Goal: Navigation & Orientation: Understand site structure

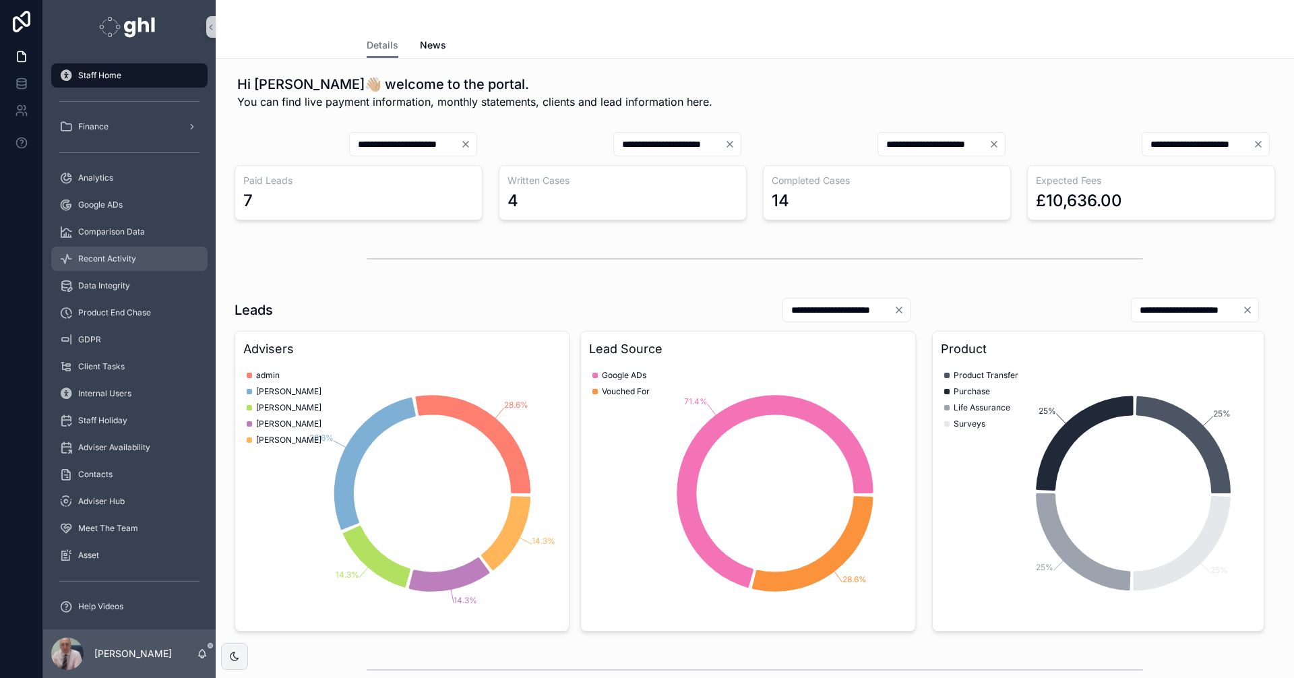
click at [100, 255] on span "Recent Activity" at bounding box center [107, 258] width 58 height 11
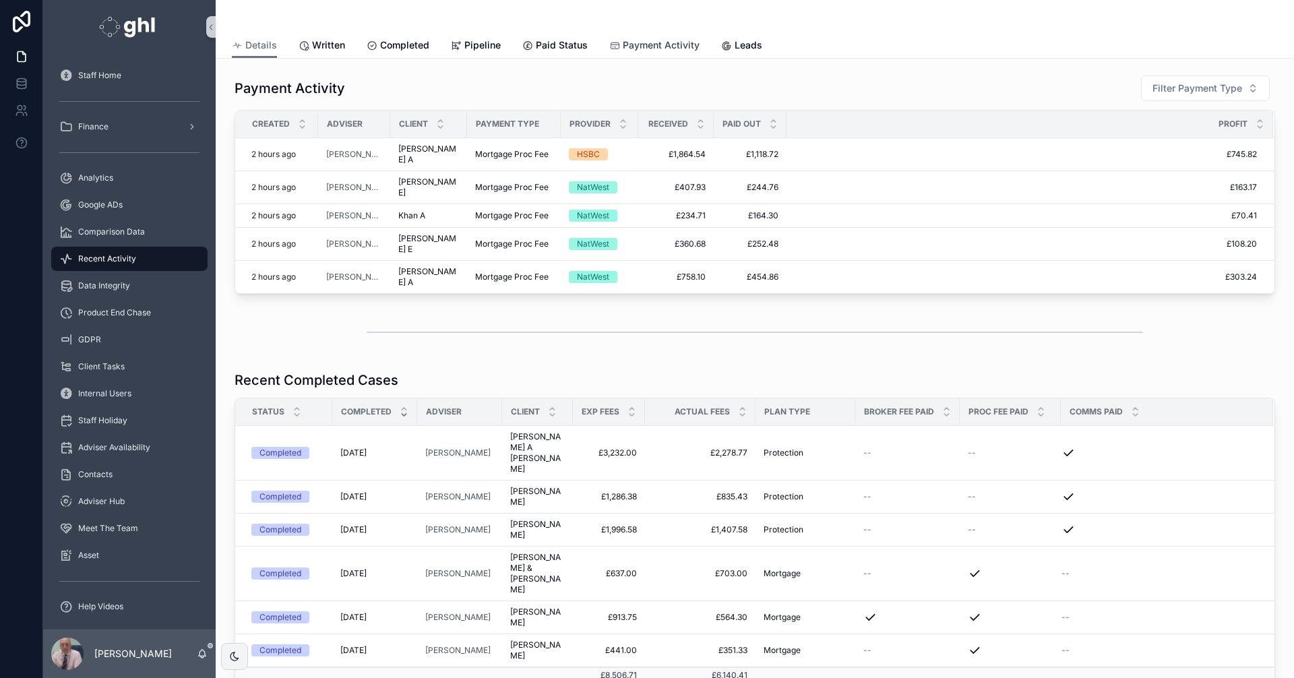
click at [641, 44] on span "Payment Activity" at bounding box center [661, 44] width 77 height 13
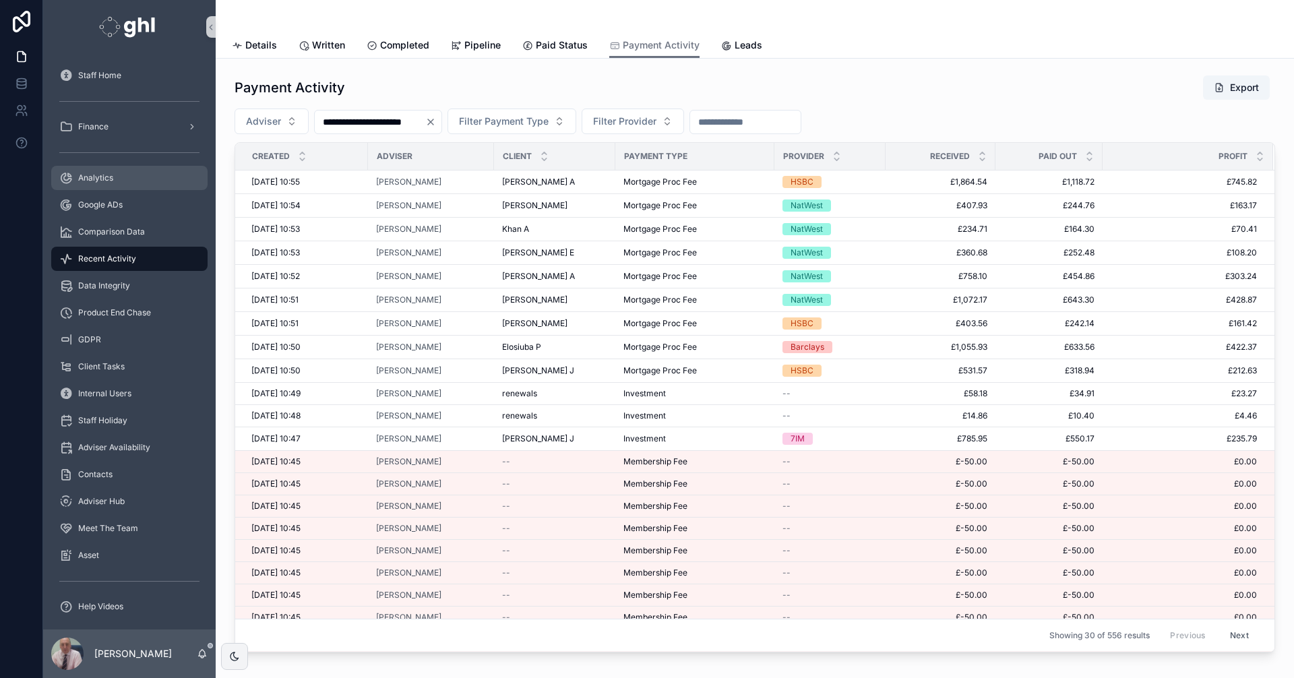
click at [93, 177] on span "Analytics" at bounding box center [95, 177] width 35 height 11
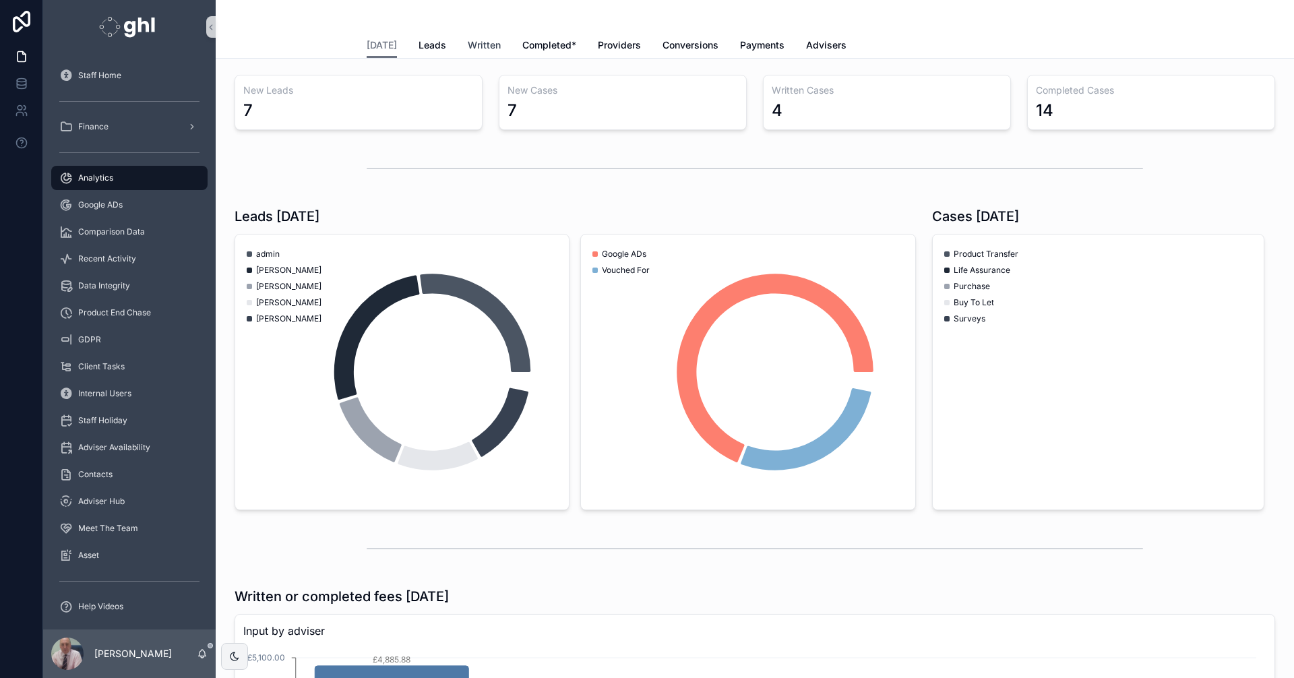
click at [474, 42] on span "Written" at bounding box center [484, 44] width 33 height 13
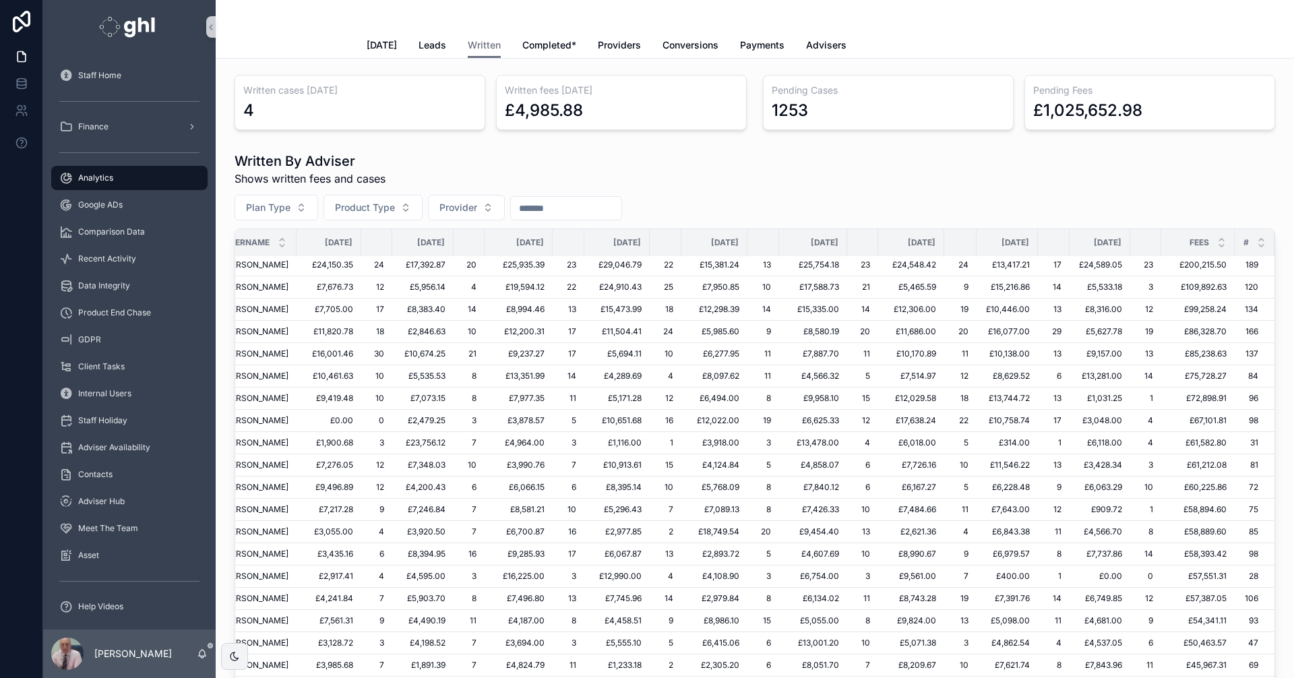
scroll to position [0, 131]
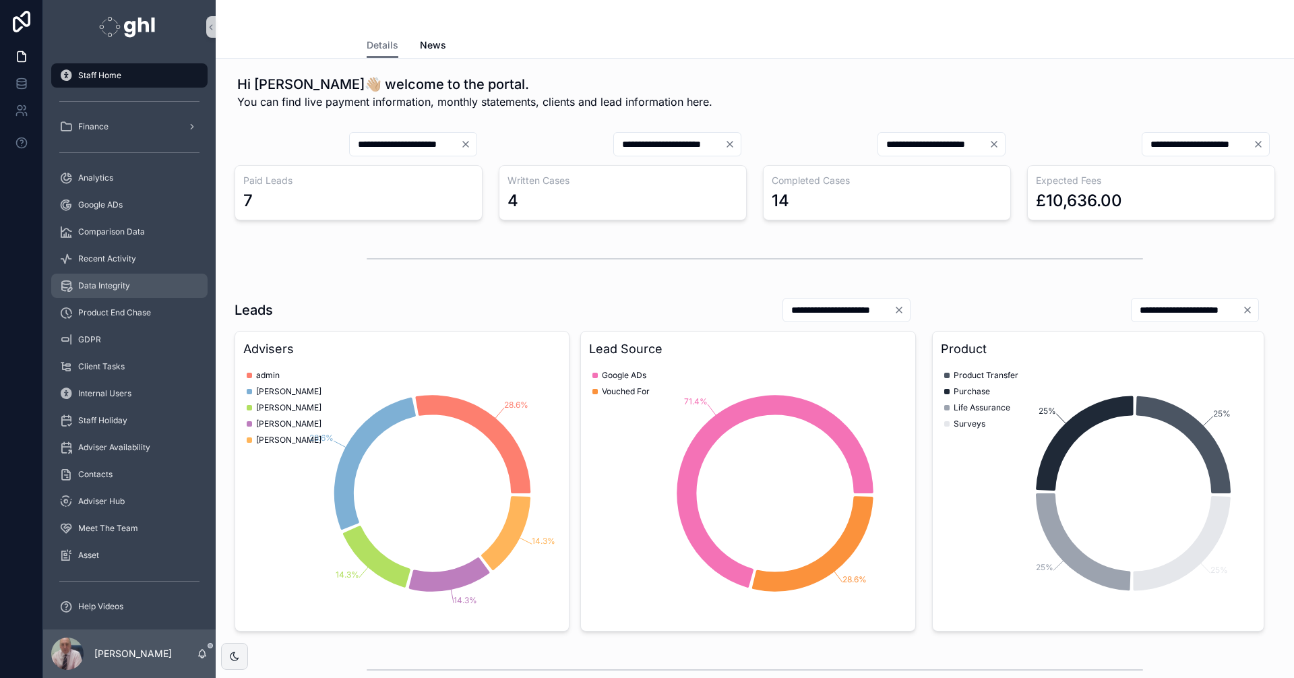
click at [113, 282] on span "Data Integrity" at bounding box center [104, 285] width 52 height 11
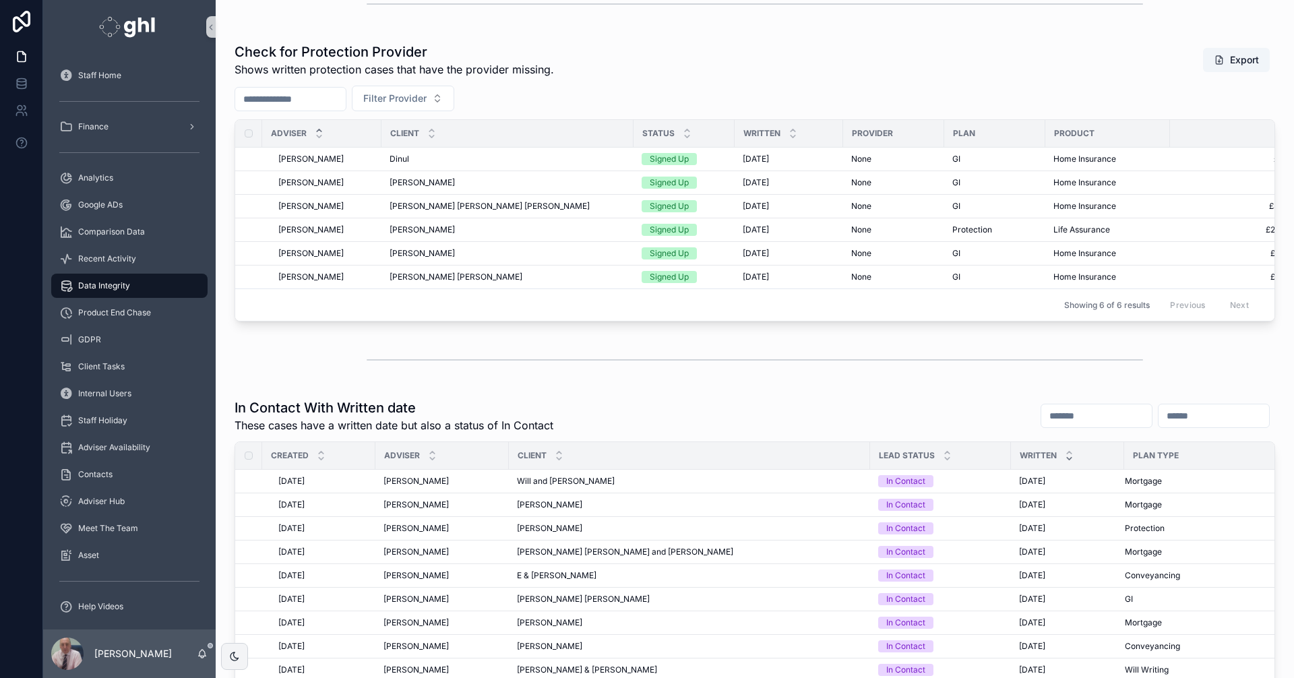
scroll to position [421, 0]
